Goal: Check status: Check status

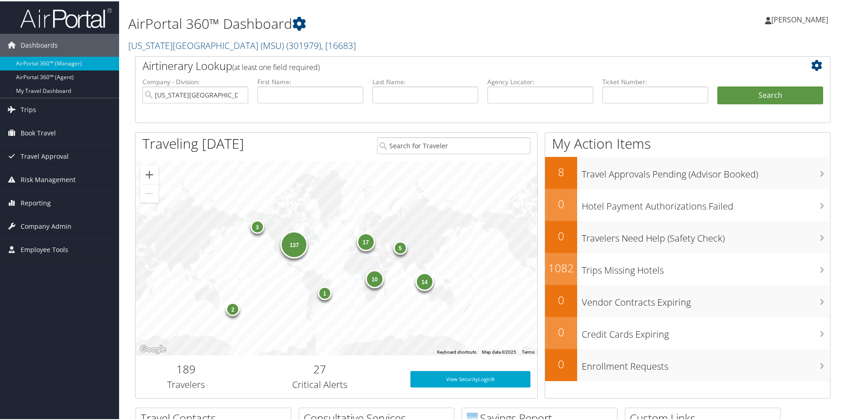
click at [594, 34] on div "Joyce Gates Joyce Gates My Settings Travel Agency Contacts Log Consulting Time …" at bounding box center [705, 22] width 282 height 35
click at [232, 102] on input "Michigan State University (MSU)" at bounding box center [195, 93] width 106 height 17
click at [536, 102] on input "text" at bounding box center [540, 93] width 106 height 17
paste input "DJT9BG"
type input "DJT9BG"
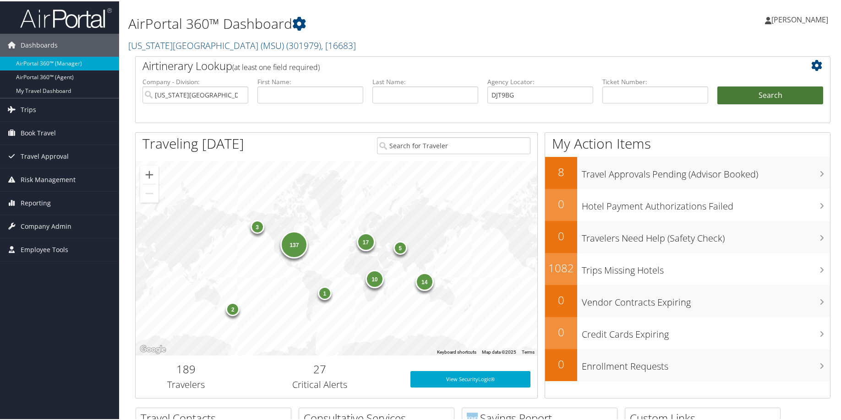
drag, startPoint x: 783, startPoint y: 147, endPoint x: 783, endPoint y: 136, distance: 11.9
click at [784, 103] on button "Search" at bounding box center [770, 94] width 106 height 18
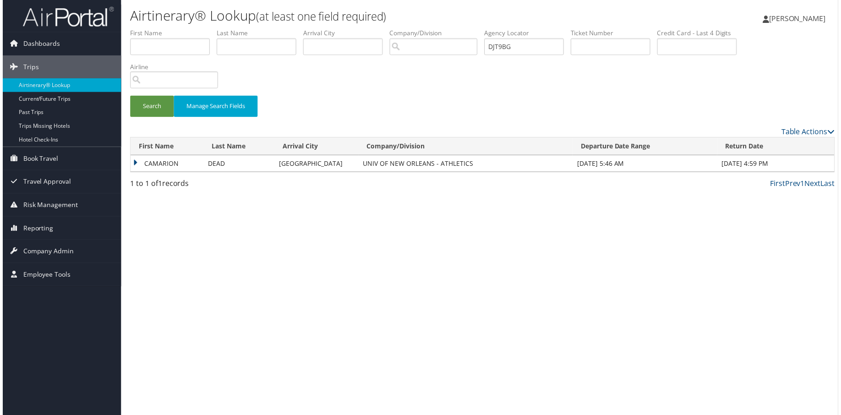
click at [173, 173] on td "CAMARION" at bounding box center [165, 164] width 73 height 16
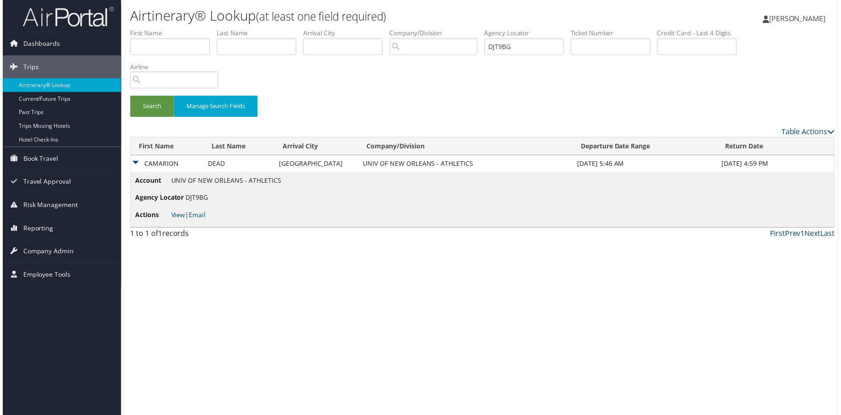
click at [185, 224] on li "Actions View | Email" at bounding box center [206, 216] width 147 height 16
click at [184, 220] on link "View" at bounding box center [176, 216] width 14 height 9
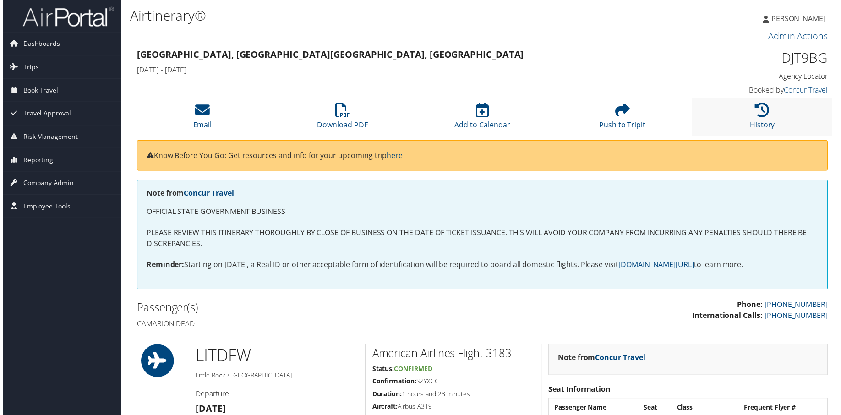
click at [769, 136] on li "History" at bounding box center [764, 117] width 141 height 37
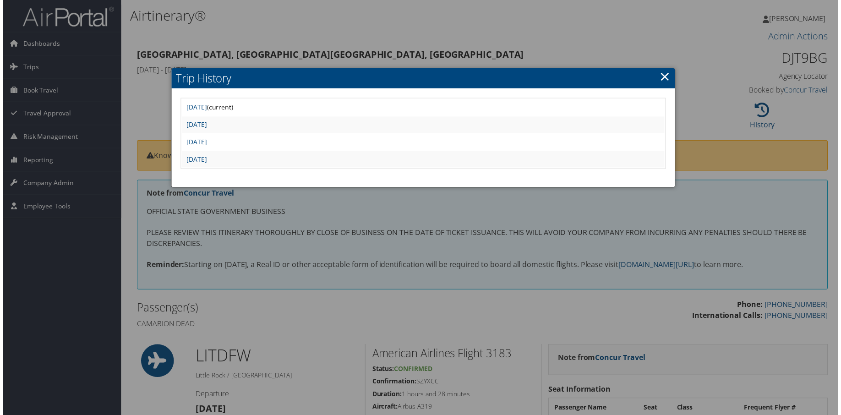
click at [223, 168] on td "Thu Sep 25 19:03:03 MDT 2025" at bounding box center [423, 160] width 486 height 16
click at [206, 164] on link "Thu Sep 25 19:03:03 MDT 2025" at bounding box center [195, 160] width 21 height 9
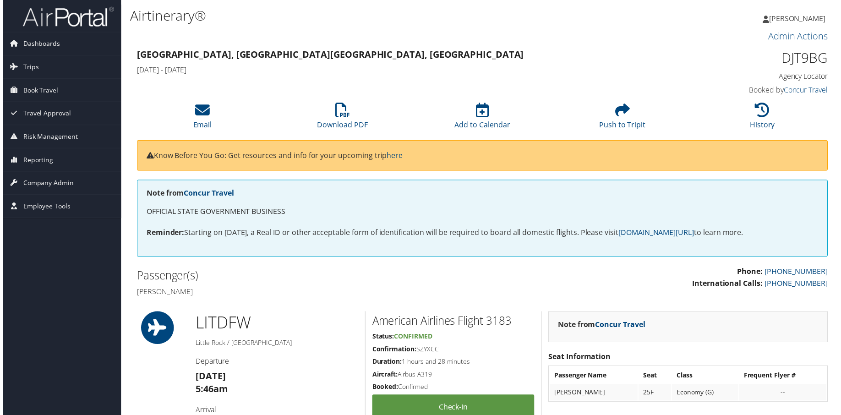
click at [512, 75] on h4 "[DATE] - [DATE]" at bounding box center [394, 70] width 518 height 10
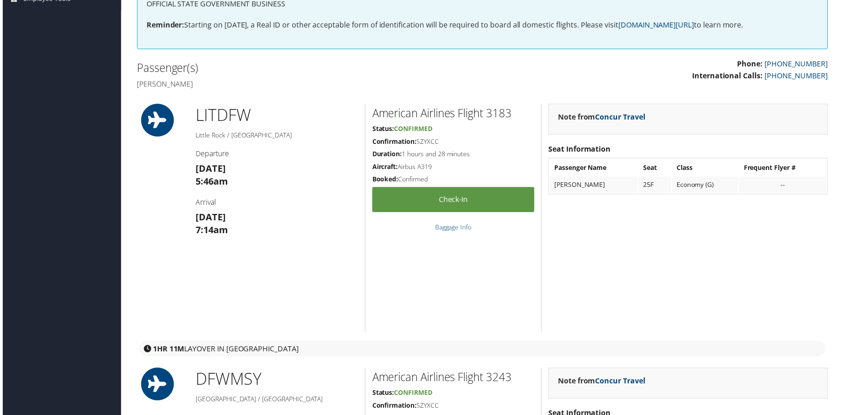
scroll to position [92, 0]
